Goal: Transaction & Acquisition: Purchase product/service

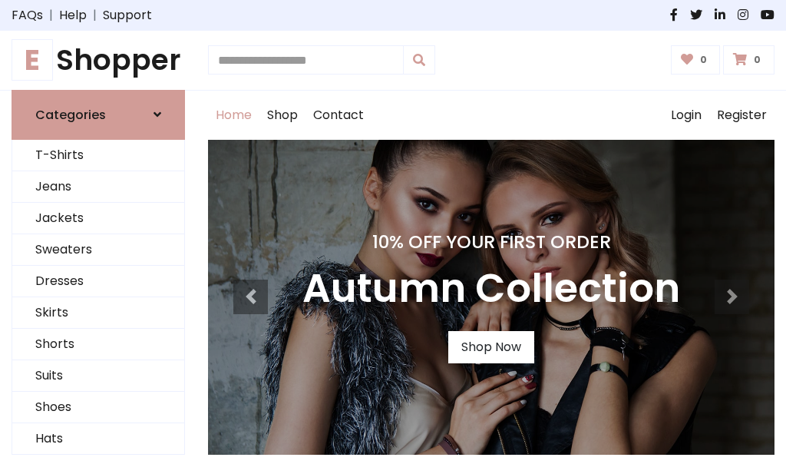
click at [393, 232] on h4 "10% Off Your First Order" at bounding box center [491, 241] width 378 height 21
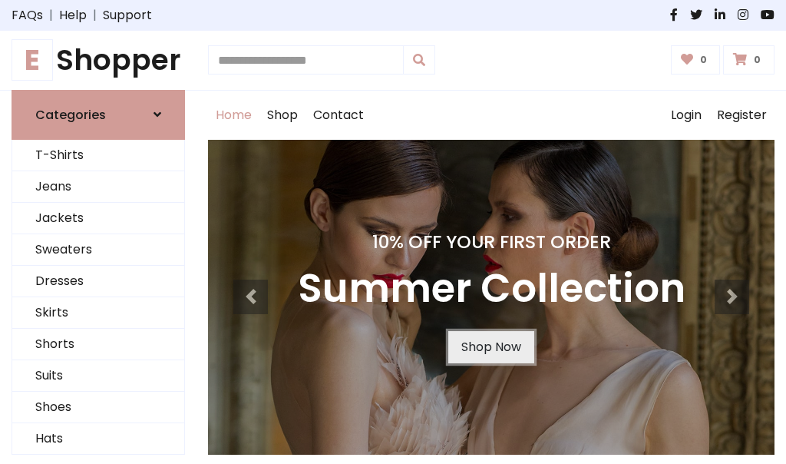
click at [490, 346] on link "Shop Now" at bounding box center [491, 347] width 86 height 32
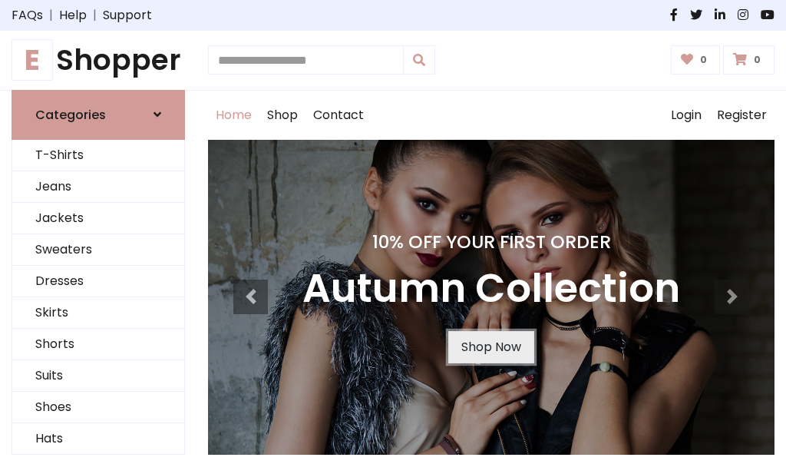
click at [490, 346] on link "Shop Now" at bounding box center [491, 347] width 86 height 32
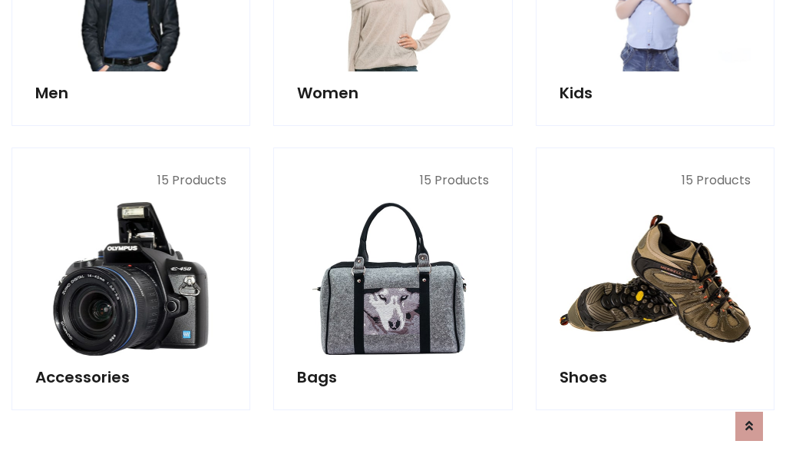
scroll to position [1530, 0]
